Goal: Communication & Community: Answer question/provide support

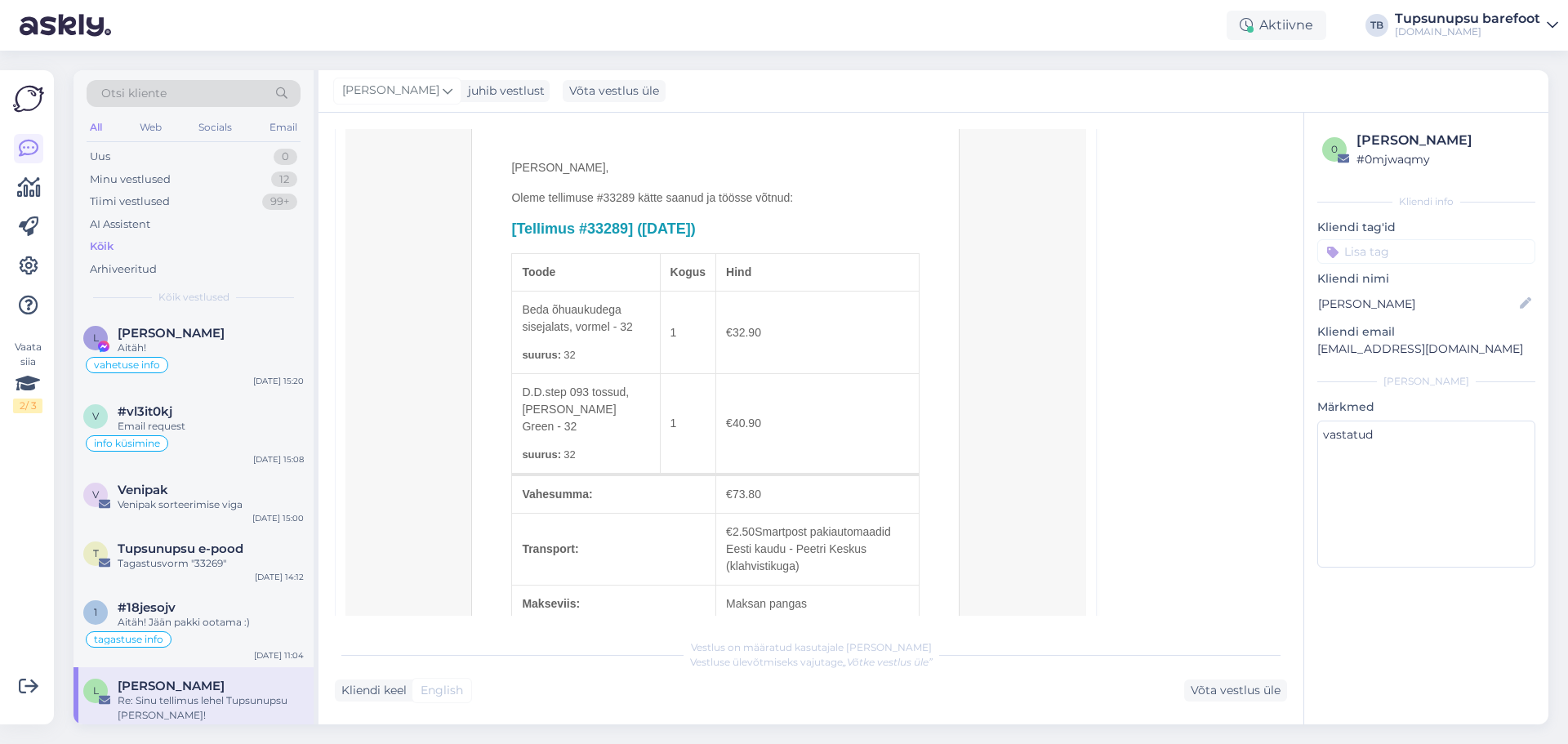
scroll to position [1572, 0]
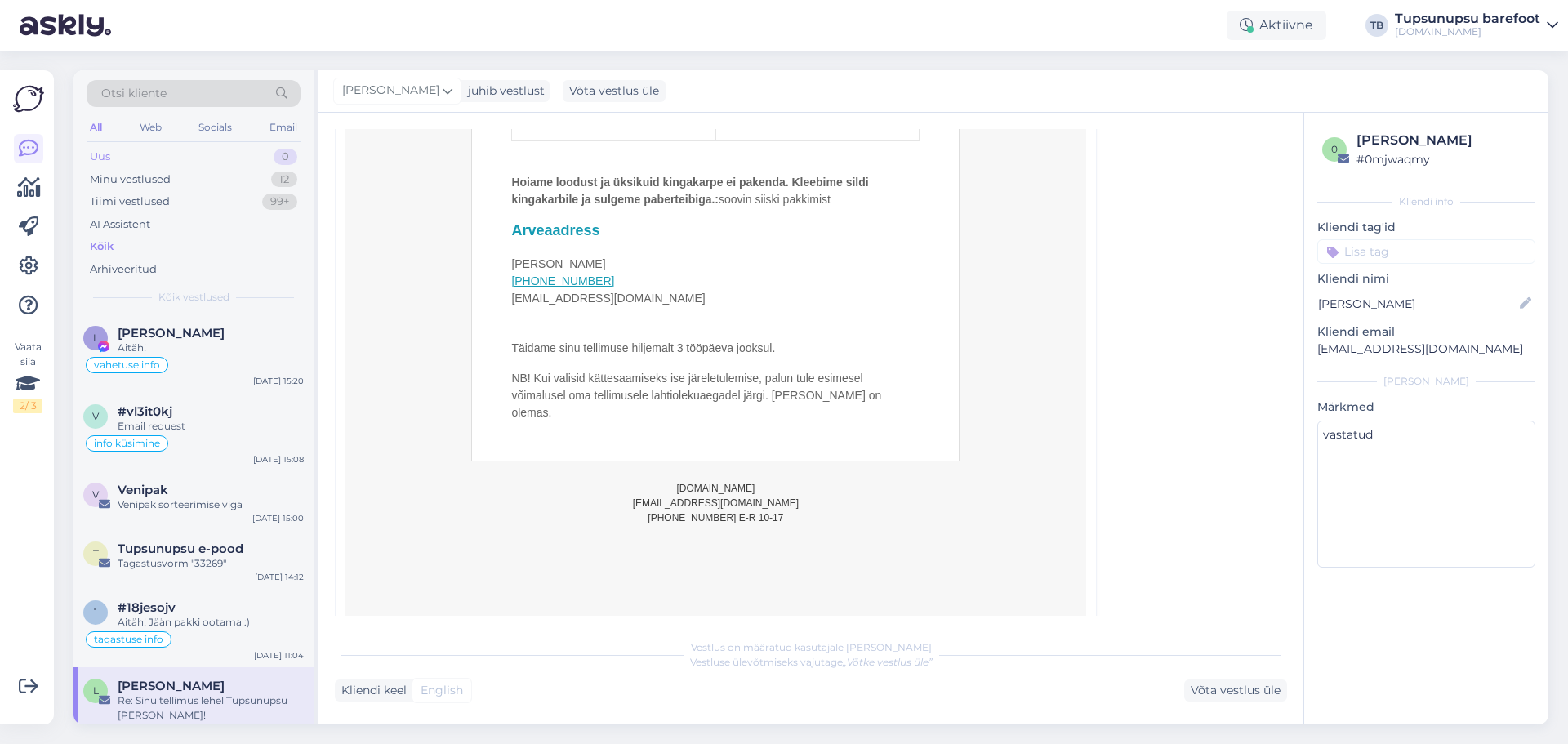
click at [219, 147] on div "Uus 0" at bounding box center [193, 156] width 214 height 23
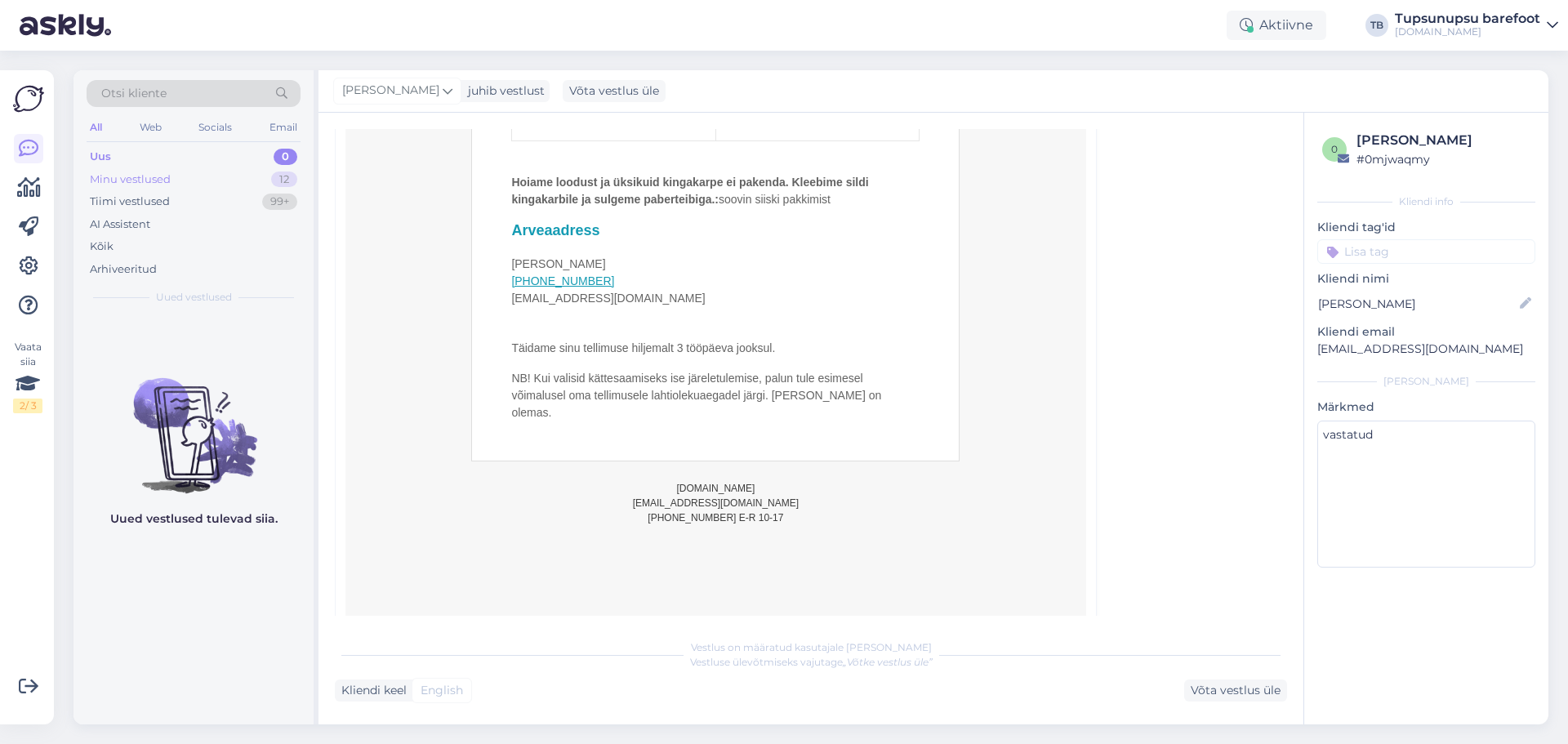
click at [119, 183] on div "Minu vestlused" at bounding box center [129, 180] width 80 height 16
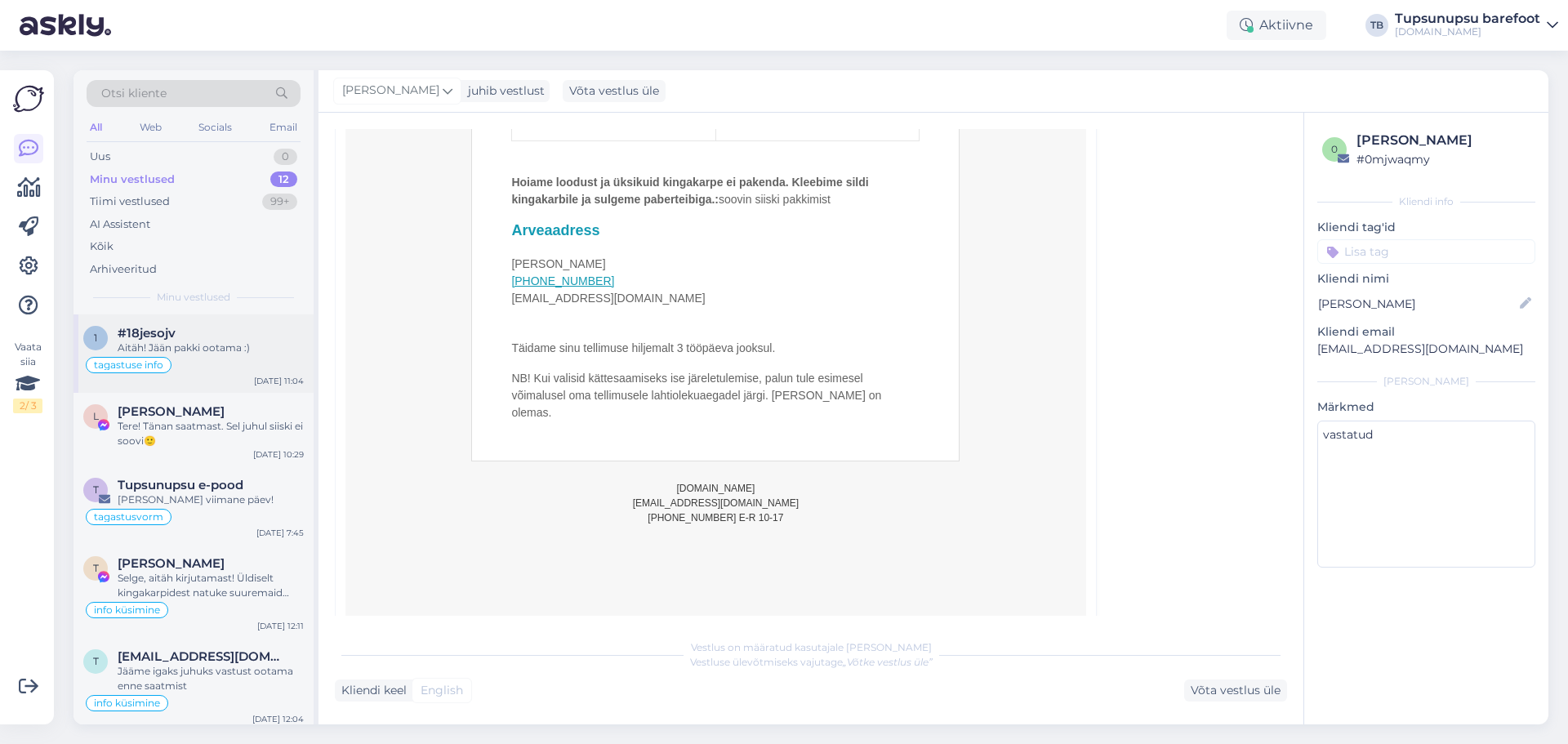
click at [216, 354] on div "Aitäh! Jään pakki ootama :)" at bounding box center [211, 348] width 186 height 14
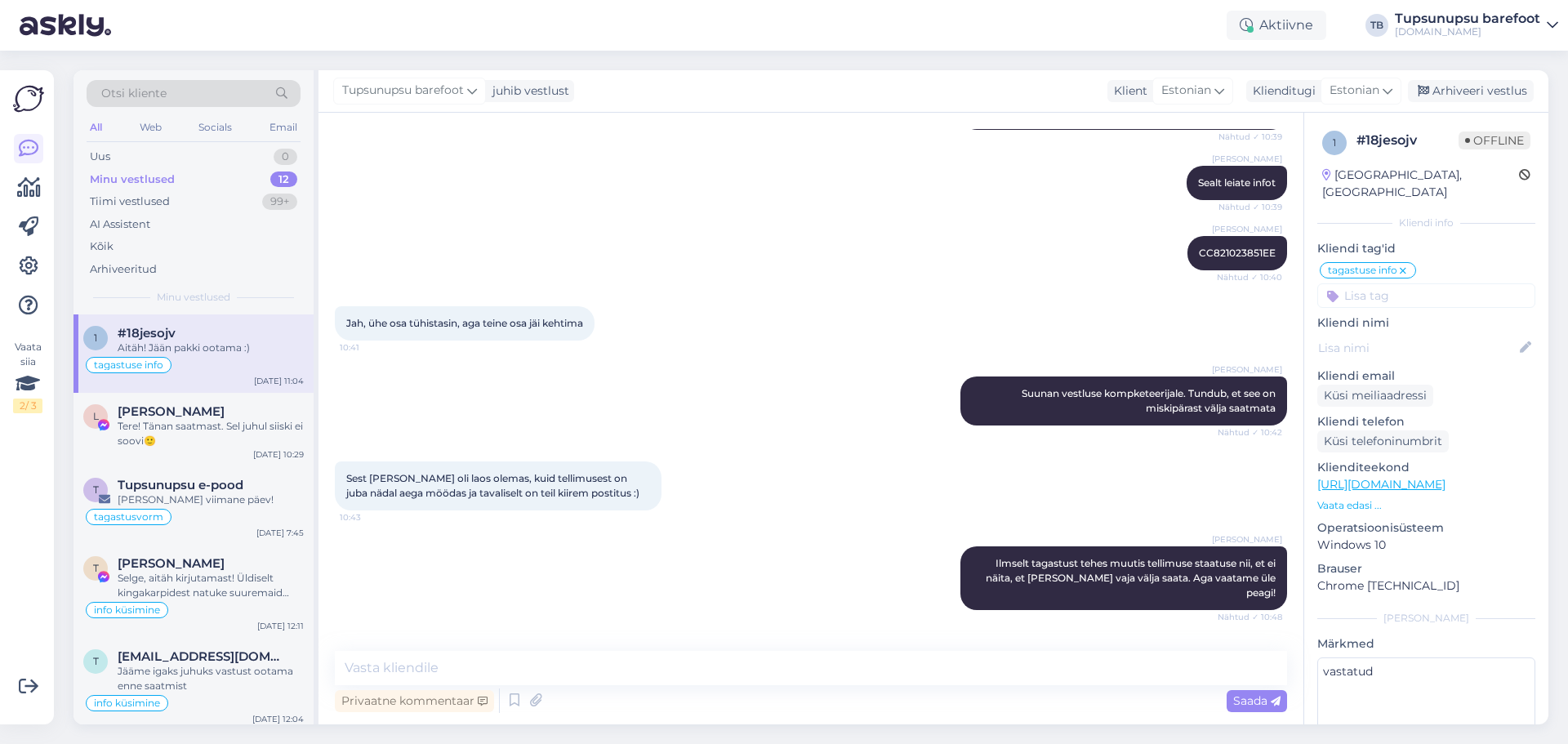
scroll to position [2695, 0]
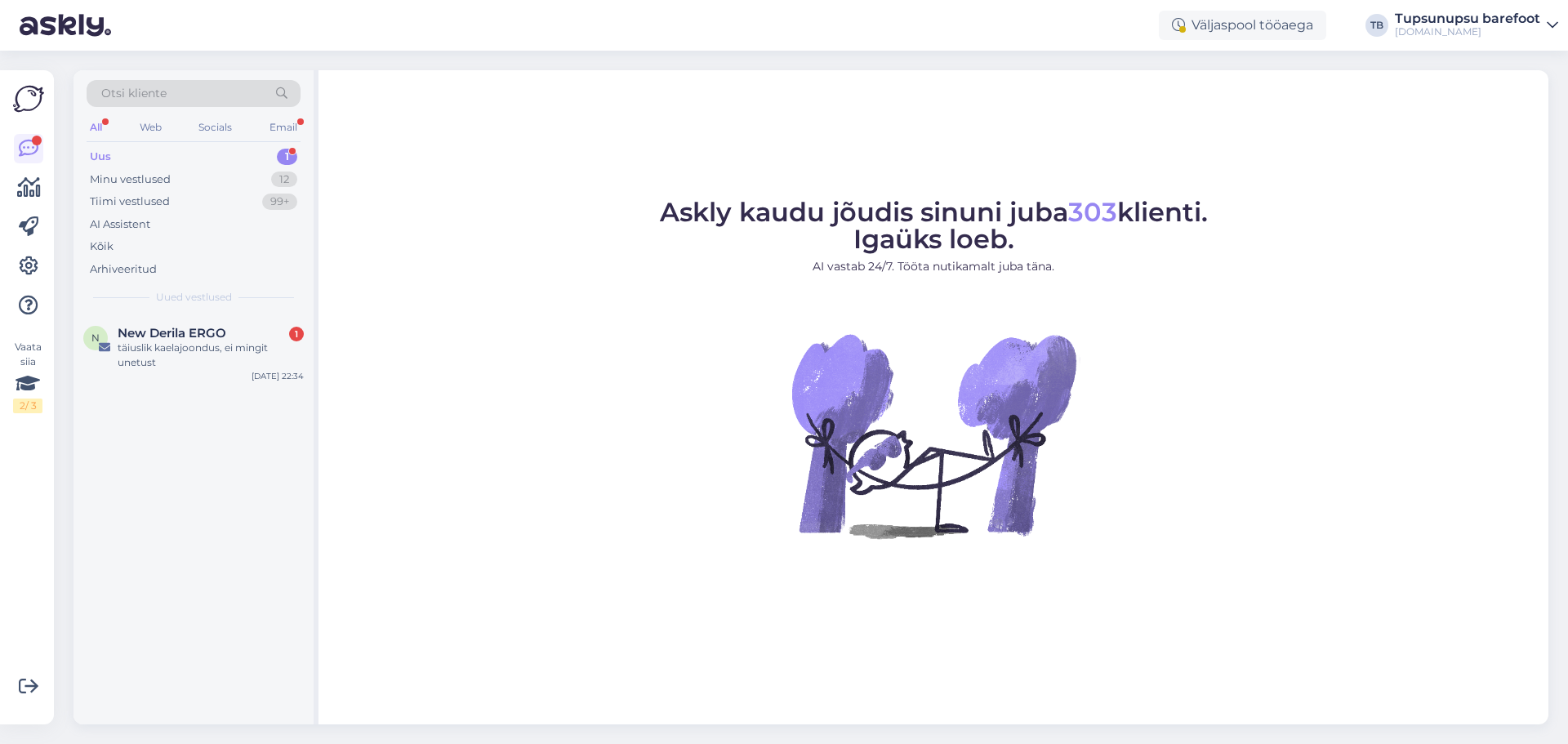
click at [1454, 21] on div "Tupsunupsu barefoot" at bounding box center [1468, 19] width 146 height 13
click at [1402, 137] on div "Logi välja" at bounding box center [1413, 139] width 291 height 30
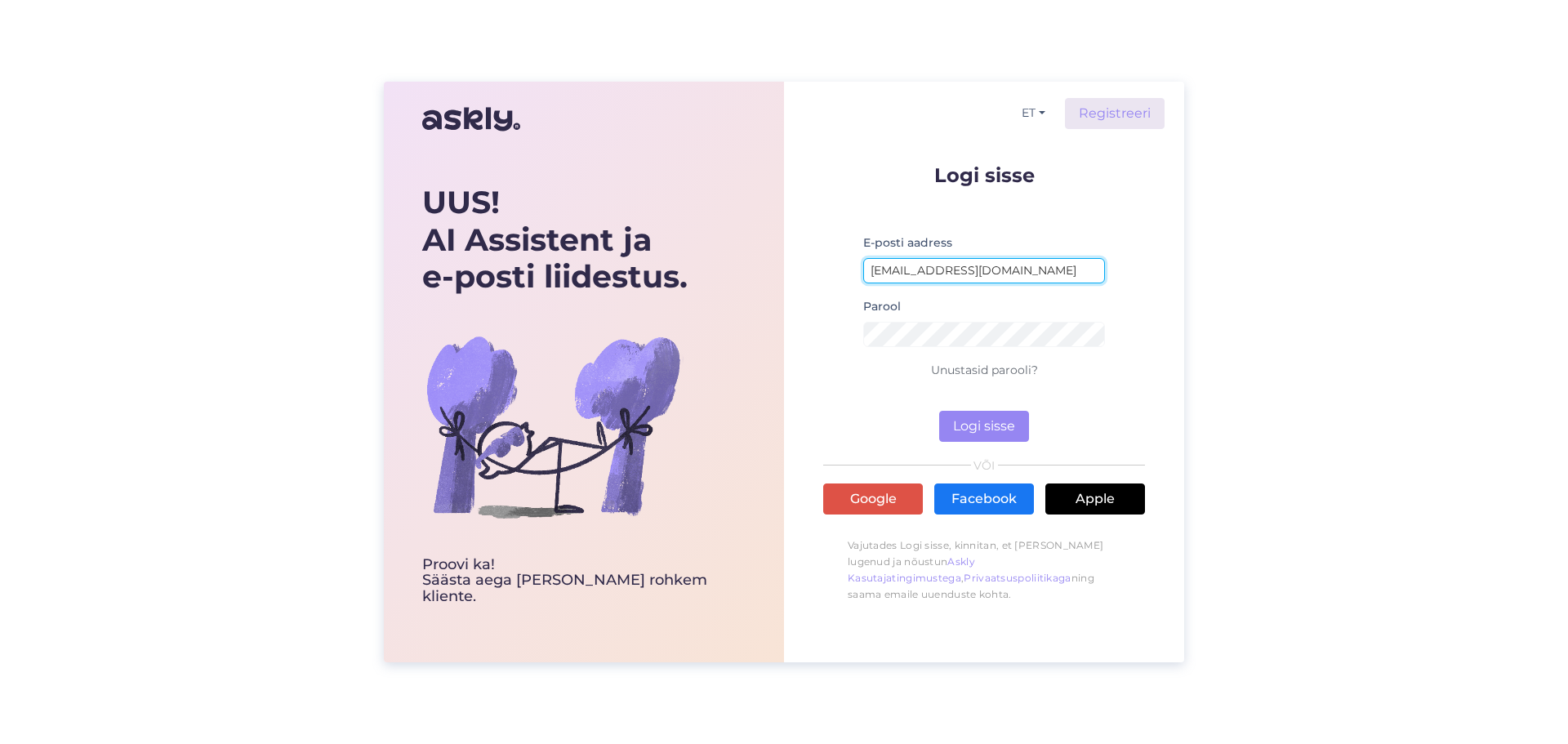
click at [902, 278] on input "tupsunupsupood@gmail.com" at bounding box center [983, 271] width 241 height 25
type input "simkojane@gmail.com"
click at [970, 433] on button "Logi sisse" at bounding box center [983, 427] width 89 height 31
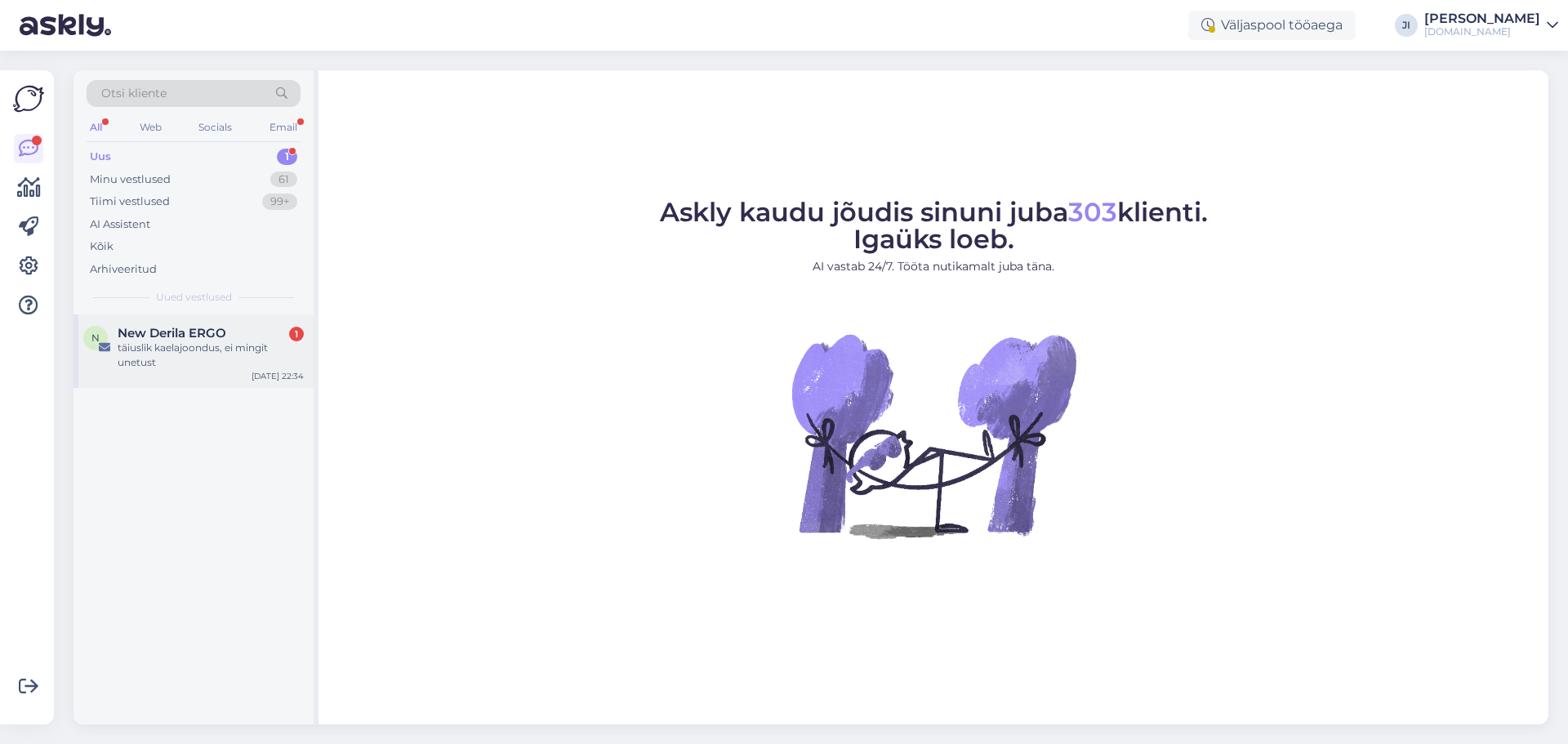
click at [258, 330] on div "New Derila ERGO 1" at bounding box center [211, 334] width 186 height 14
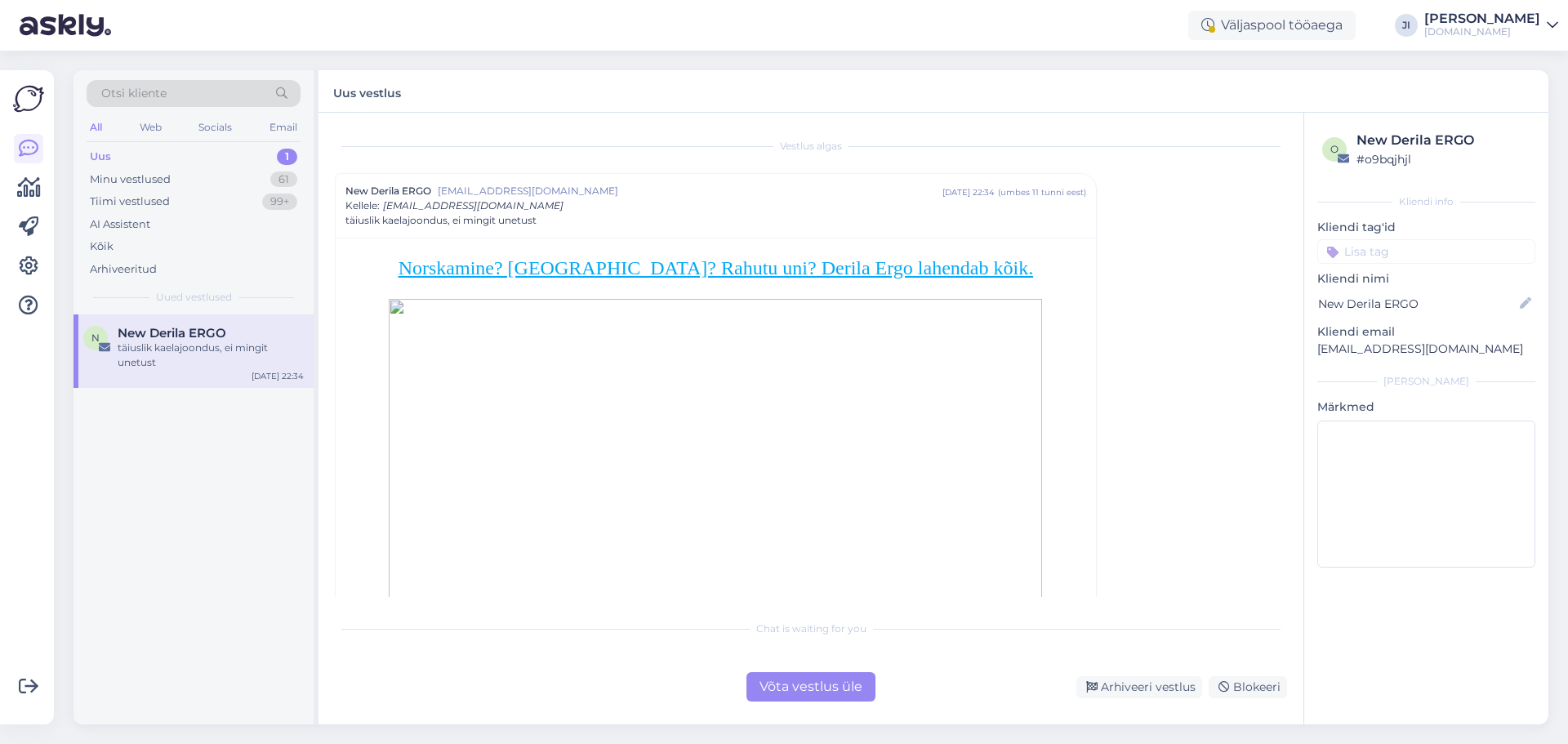
click at [824, 683] on div "Võta vestlus üle" at bounding box center [811, 687] width 129 height 30
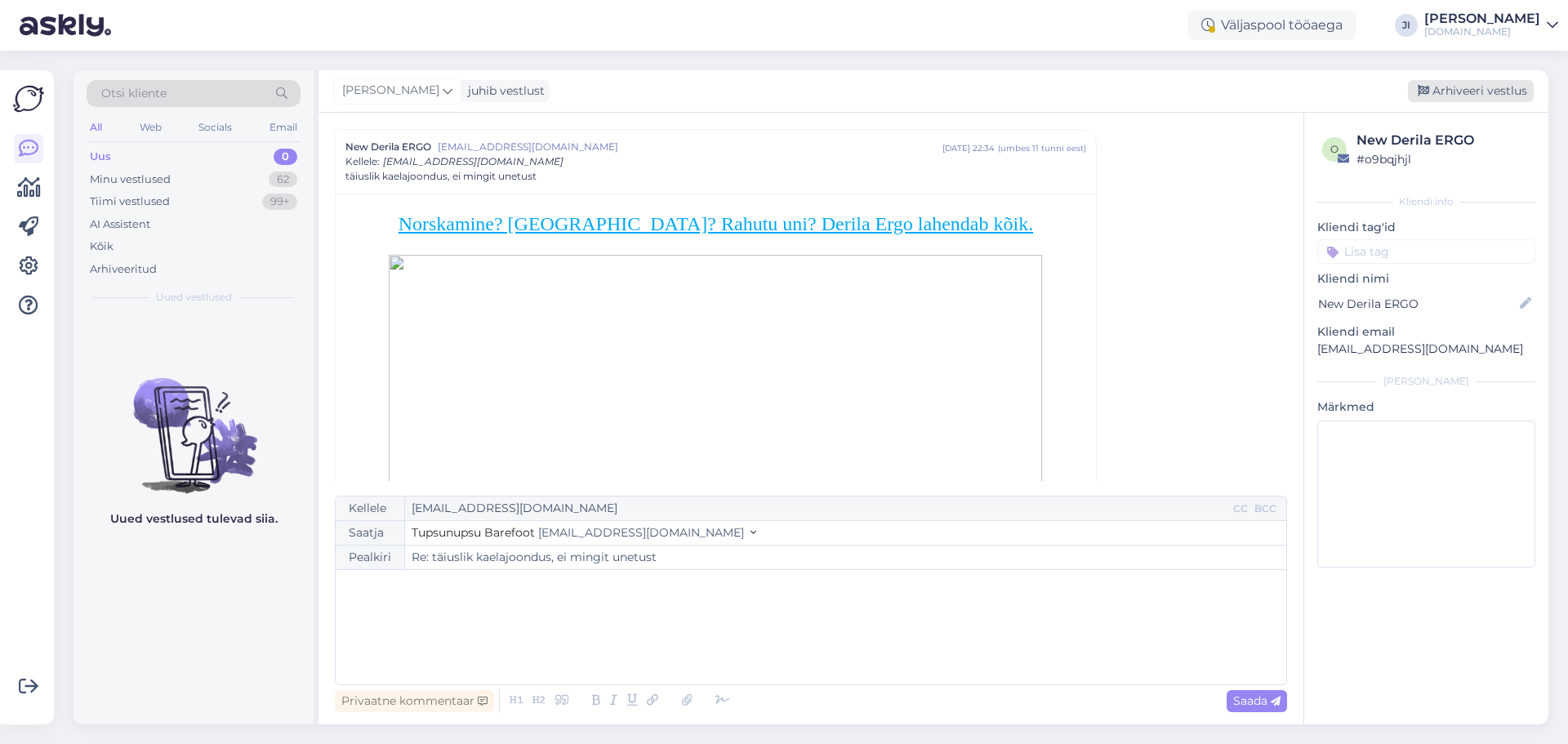
click at [1476, 92] on div "Arhiveeri vestlus" at bounding box center [1470, 91] width 126 height 22
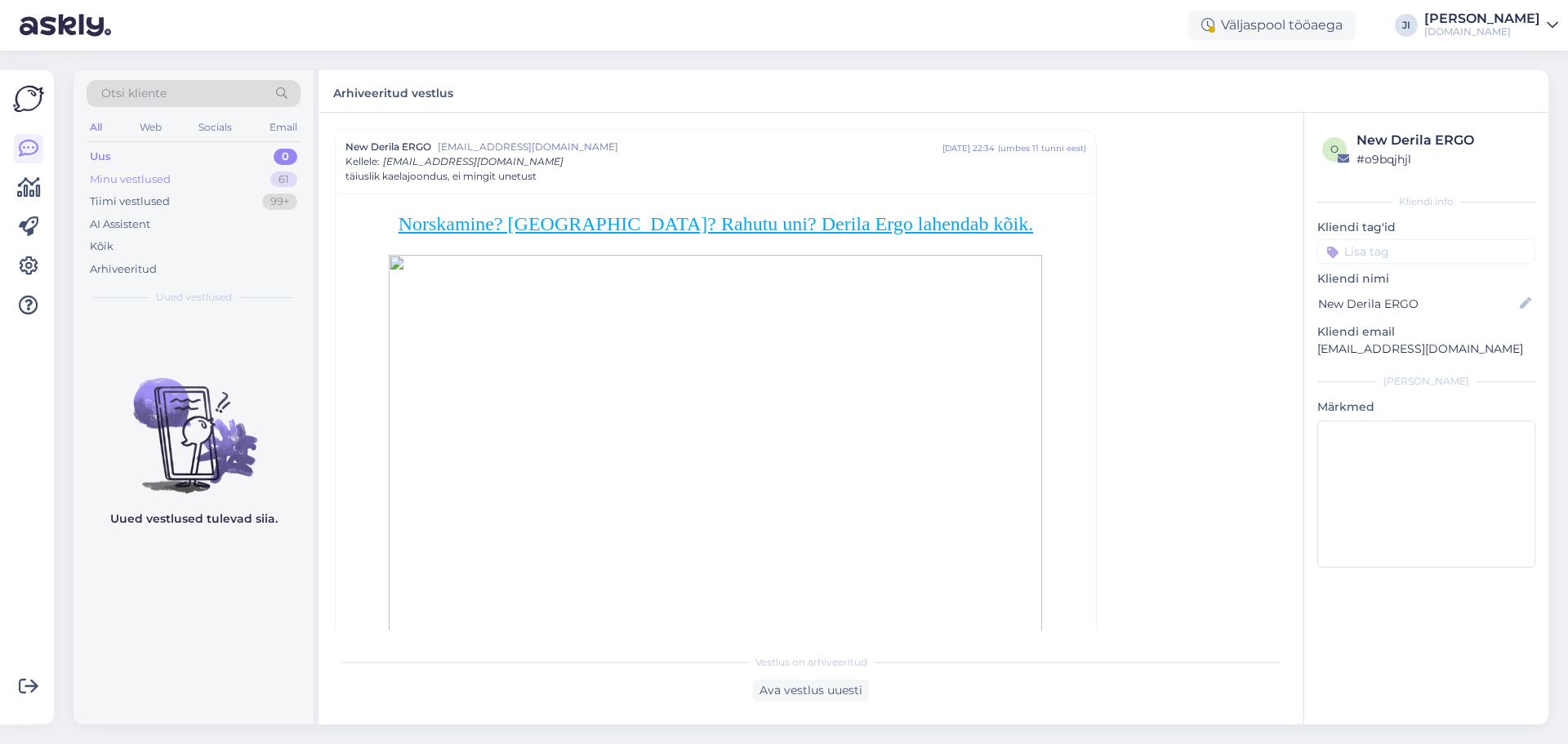
click at [223, 178] on div "Minu vestlused 61" at bounding box center [193, 179] width 214 height 23
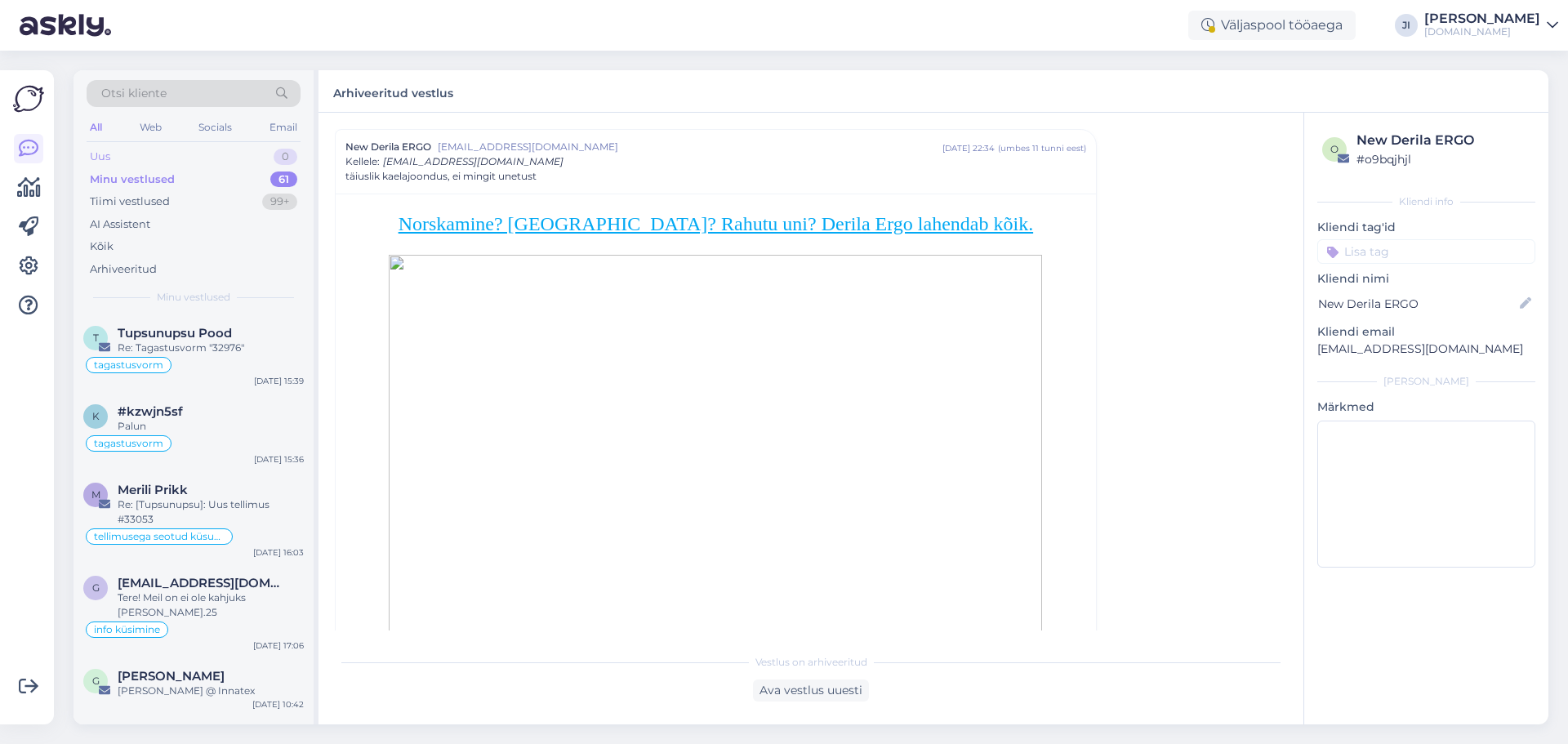
click at [246, 158] on div "Uus 0" at bounding box center [193, 156] width 214 height 23
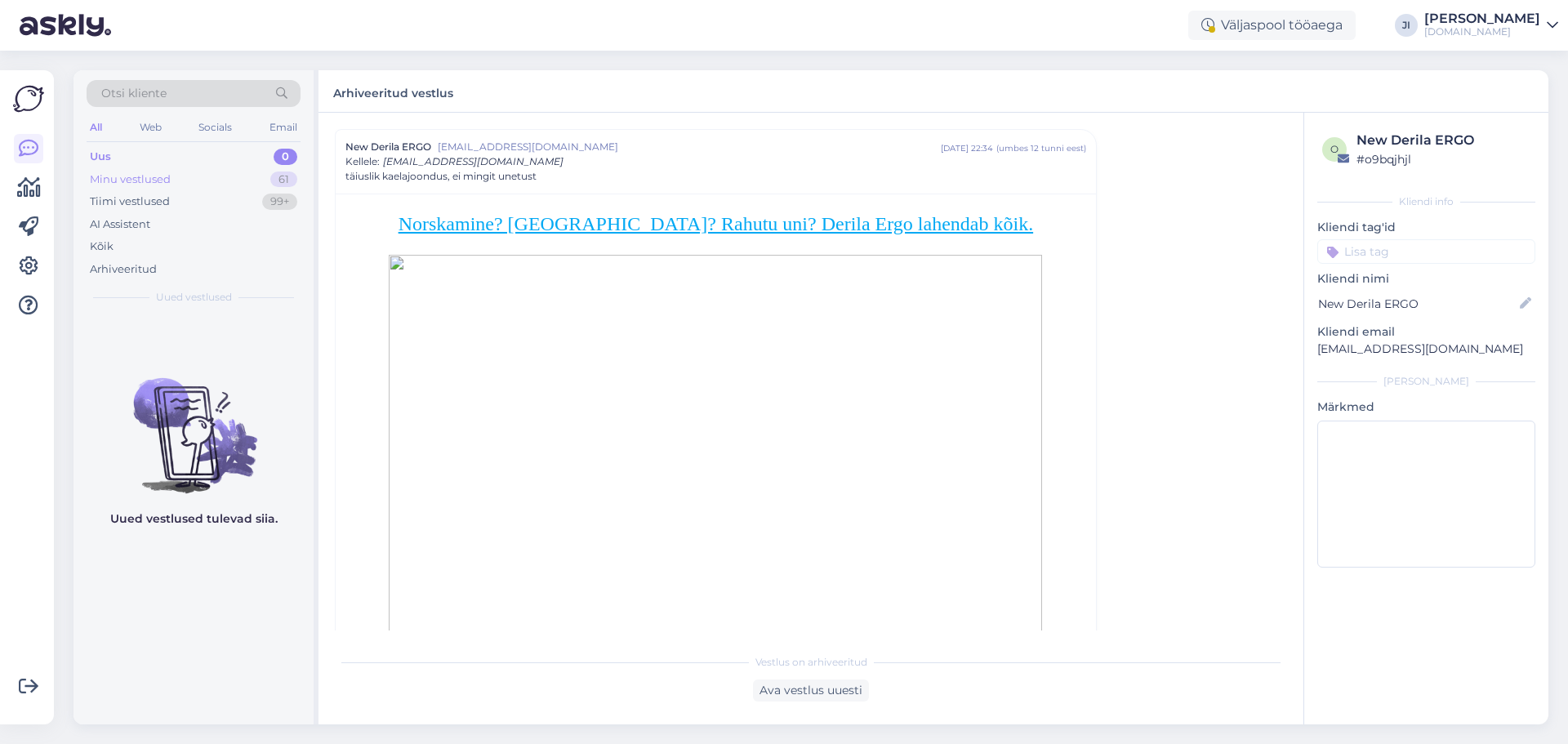
click at [247, 175] on div "Minu vestlused 61" at bounding box center [193, 179] width 214 height 23
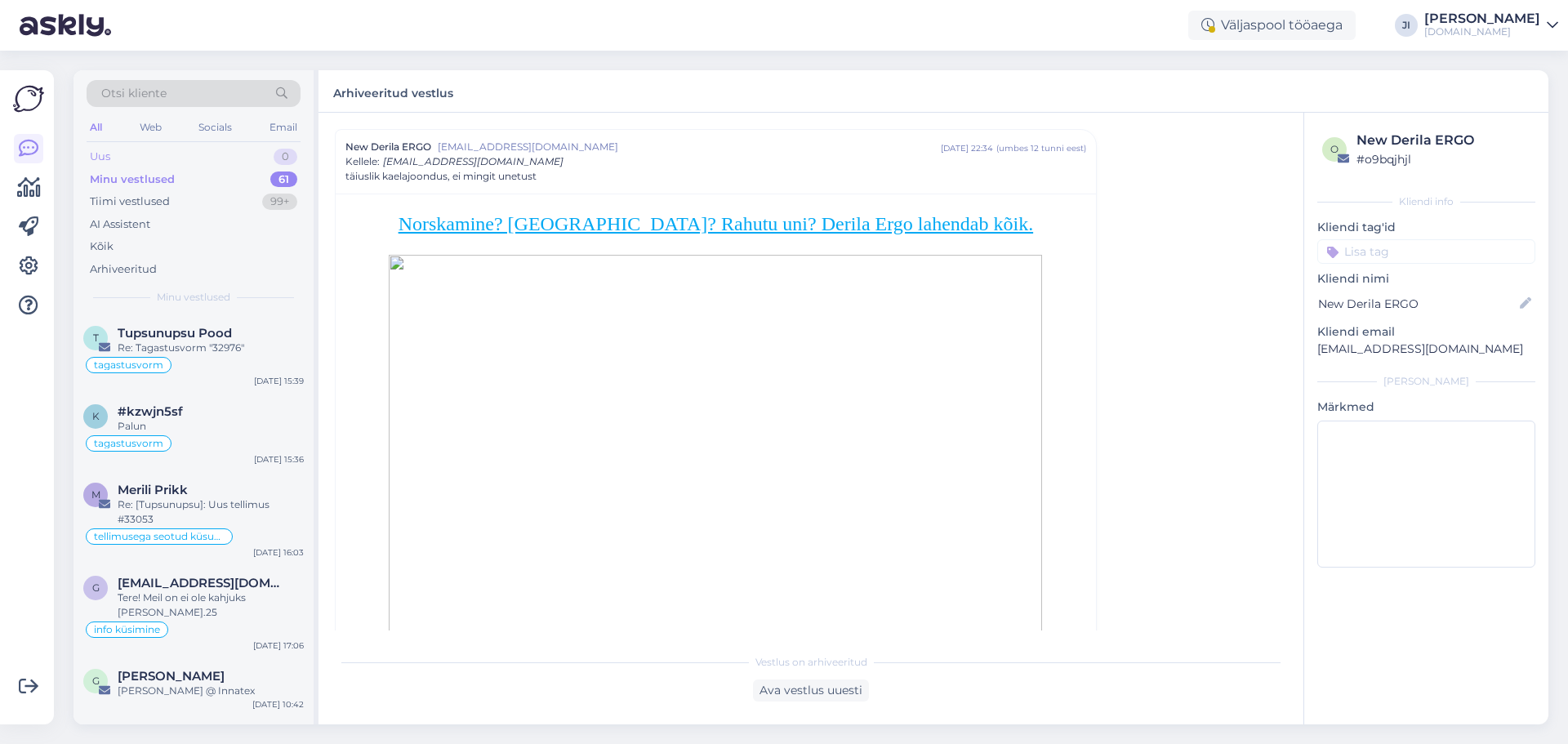
click at [249, 159] on div "Uus 0" at bounding box center [193, 156] width 214 height 23
